Goal: Task Accomplishment & Management: Manage account settings

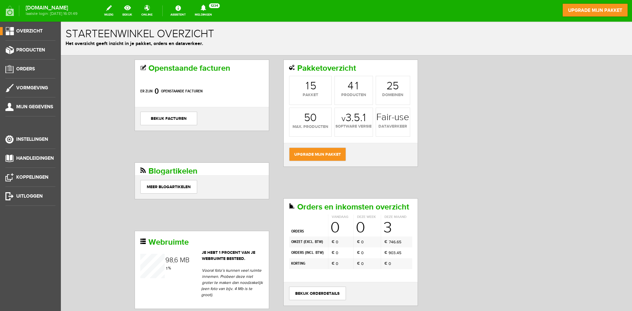
click at [478, 31] on h1 "Starteenwinkel overzicht" at bounding box center [347, 34] width 562 height 12
click at [26, 140] on span "Instellingen" at bounding box center [32, 139] width 32 height 6
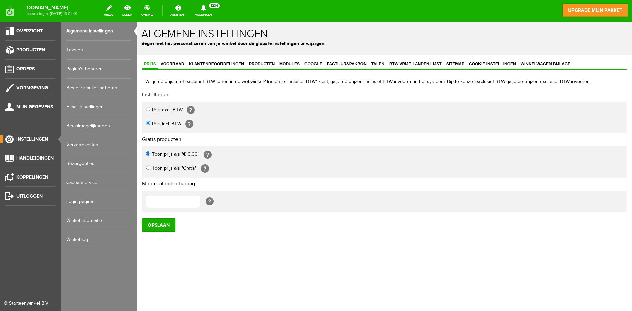
click at [82, 105] on link "E-mail instellingen" at bounding box center [98, 106] width 65 height 19
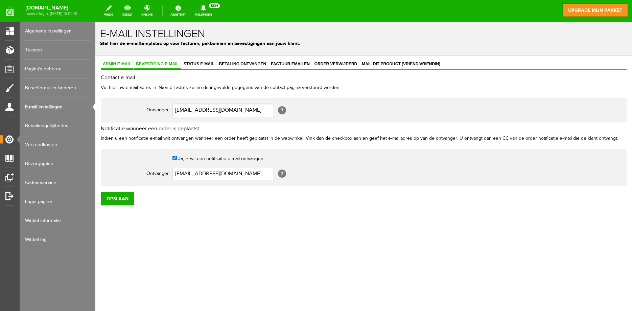
click at [167, 62] on span "Bevestiging e-mail" at bounding box center [157, 64] width 47 height 5
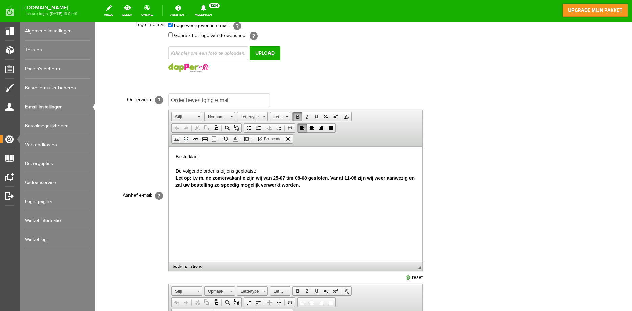
drag, startPoint x: 301, startPoint y: 187, endPoint x: 174, endPoint y: 178, distance: 127.8
click at [174, 178] on html "Beste klant, De volgende order is bij ons geplaatst: Let op: i.v.m. de zomervak…" at bounding box center [296, 203] width 254 height 115
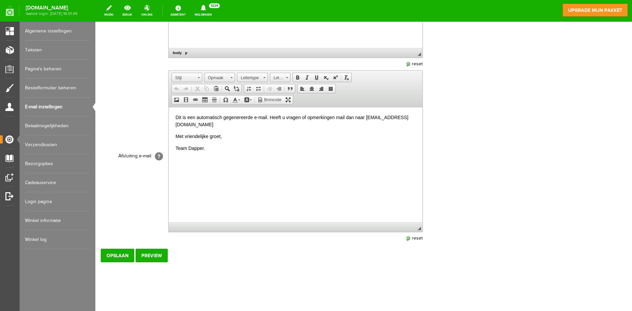
scroll to position [319, 0]
click at [109, 253] on input "Opslaan" at bounding box center [117, 254] width 33 height 14
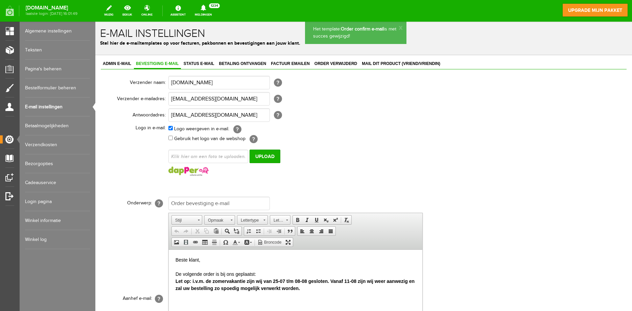
scroll to position [0, 0]
click at [297, 272] on p "Beste klant, De volgende order is bij ons geplaatst: Let op: i.v.m. de zomervak…" at bounding box center [296, 275] width 240 height 36
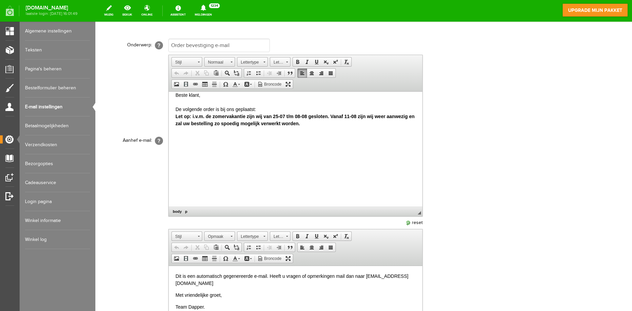
scroll to position [104, 0]
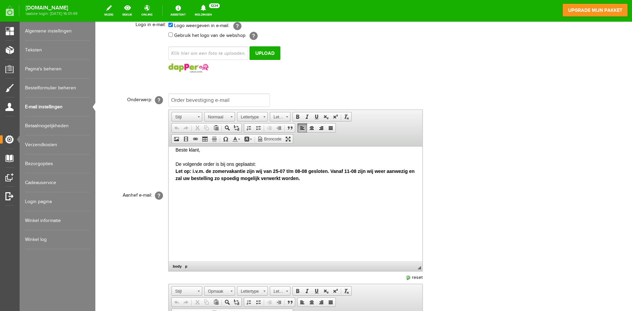
drag, startPoint x: 313, startPoint y: 180, endPoint x: 304, endPoint y: 180, distance: 8.5
click at [313, 180] on p "Beste klant, De volgende order is bij ons geplaatst: Let op: i.v.m. de zomervak…" at bounding box center [296, 164] width 240 height 36
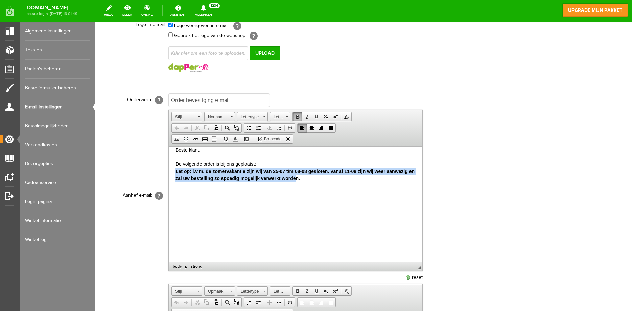
drag, startPoint x: 280, startPoint y: 179, endPoint x: 173, endPoint y: 173, distance: 107.4
click at [173, 173] on html "Beste klant, De volgende order is bij ons geplaatst: Let op: i.v.m. de zomervak…" at bounding box center [296, 197] width 254 height 115
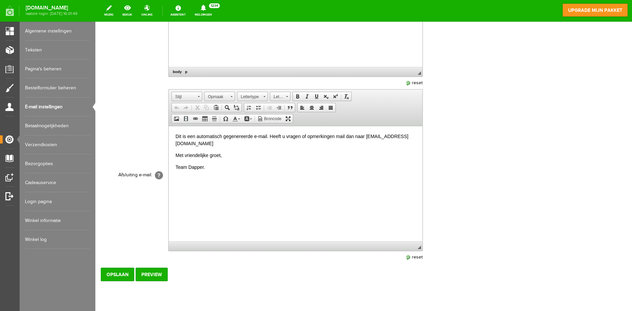
scroll to position [319, 0]
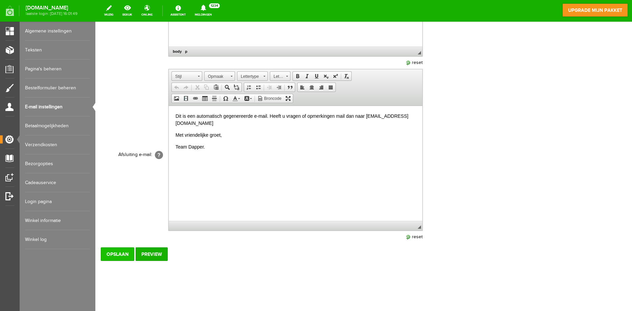
click at [115, 252] on input "Opslaan" at bounding box center [117, 254] width 33 height 14
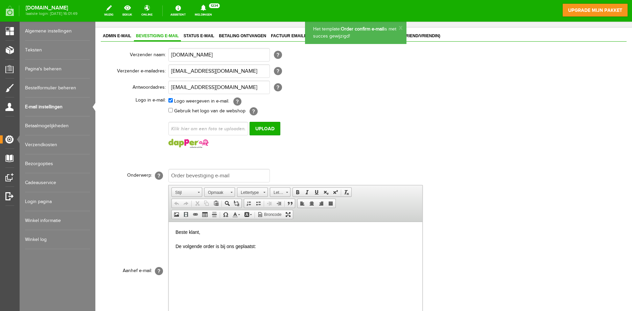
scroll to position [0, 0]
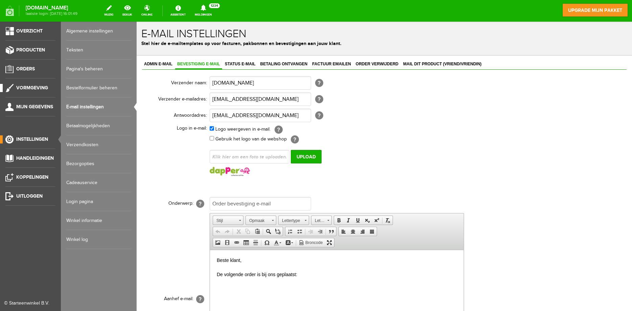
click at [28, 90] on span "Vormgeving" at bounding box center [32, 88] width 32 height 6
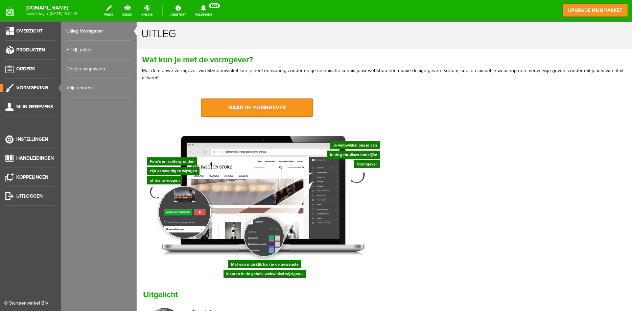
click at [73, 72] on link "Design aanpassen" at bounding box center [98, 69] width 65 height 19
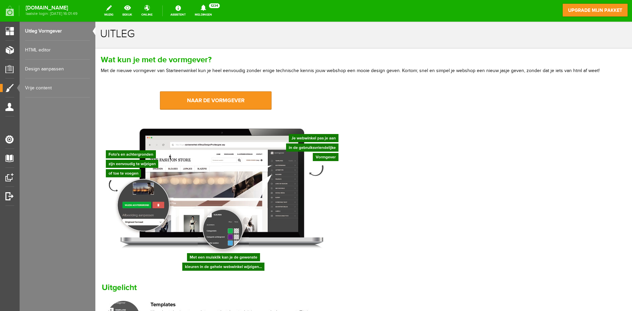
click at [43, 70] on link "Design aanpassen" at bounding box center [57, 69] width 65 height 19
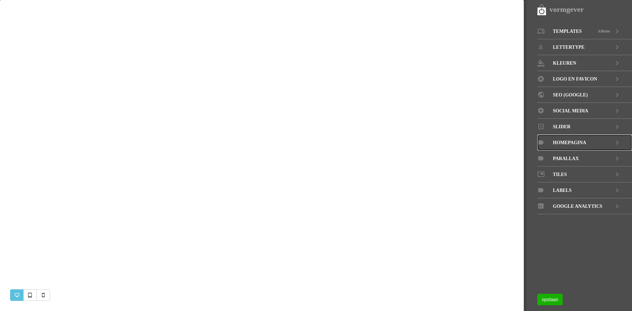
click at [571, 141] on span "Homepagina" at bounding box center [569, 143] width 33 height 16
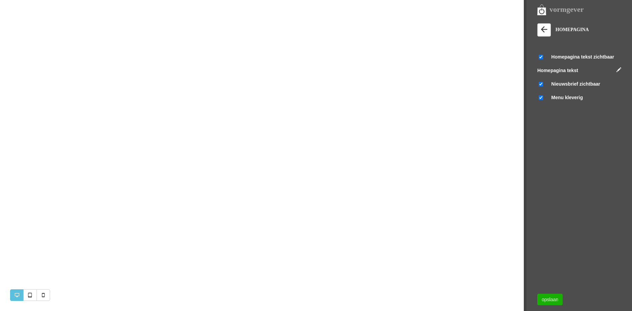
scroll to position [455, 0]
click at [541, 56] on input "checkbox" at bounding box center [541, 57] width 7 height 4
checkbox input "true"
click at [623, 72] on div "HOMEPAGINA [PERSON_NAME] Voorbeeld Selecteren [PERSON_NAME] Voorbeeld Selectere…" at bounding box center [585, 80] width 95 height 115
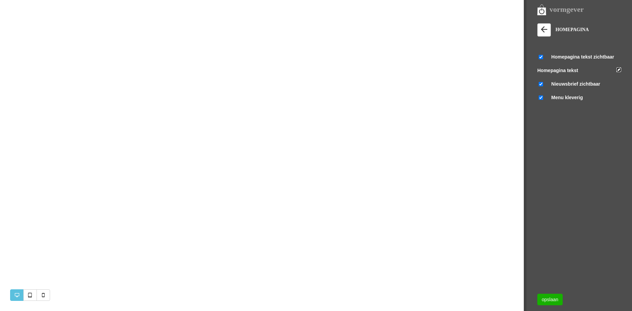
click at [619, 71] on link at bounding box center [619, 69] width 5 height 5
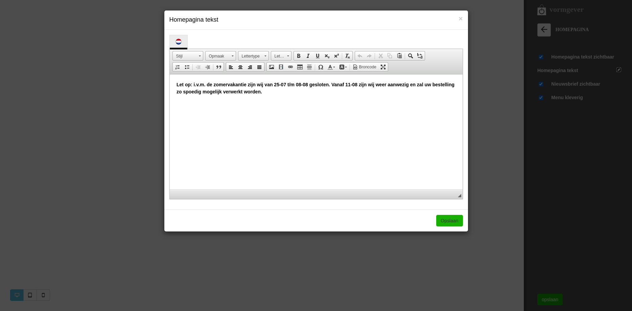
scroll to position [0, 0]
drag, startPoint x: 247, startPoint y: 93, endPoint x: 164, endPoint y: 83, distance: 82.8
click at [169, 83] on html "Let op: i.v.m. de zomervakantie zijn wij van 25-07 t/m 08-08 gesloten. Vanaf 11…" at bounding box center [315, 131] width 293 height 115
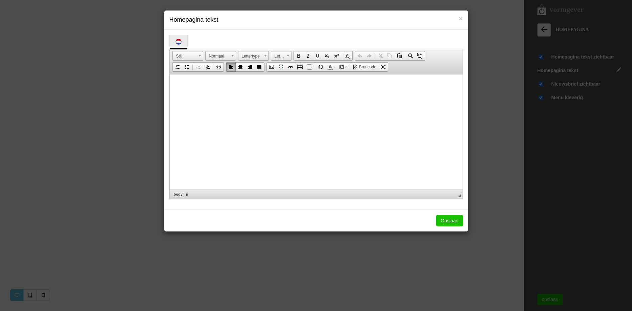
click at [451, 221] on link "Opslaan" at bounding box center [449, 221] width 26 height 12
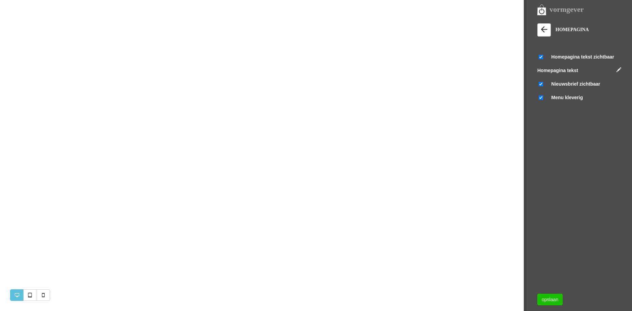
click at [553, 300] on link "opslaan" at bounding box center [550, 300] width 25 height 12
